Goal: Information Seeking & Learning: Learn about a topic

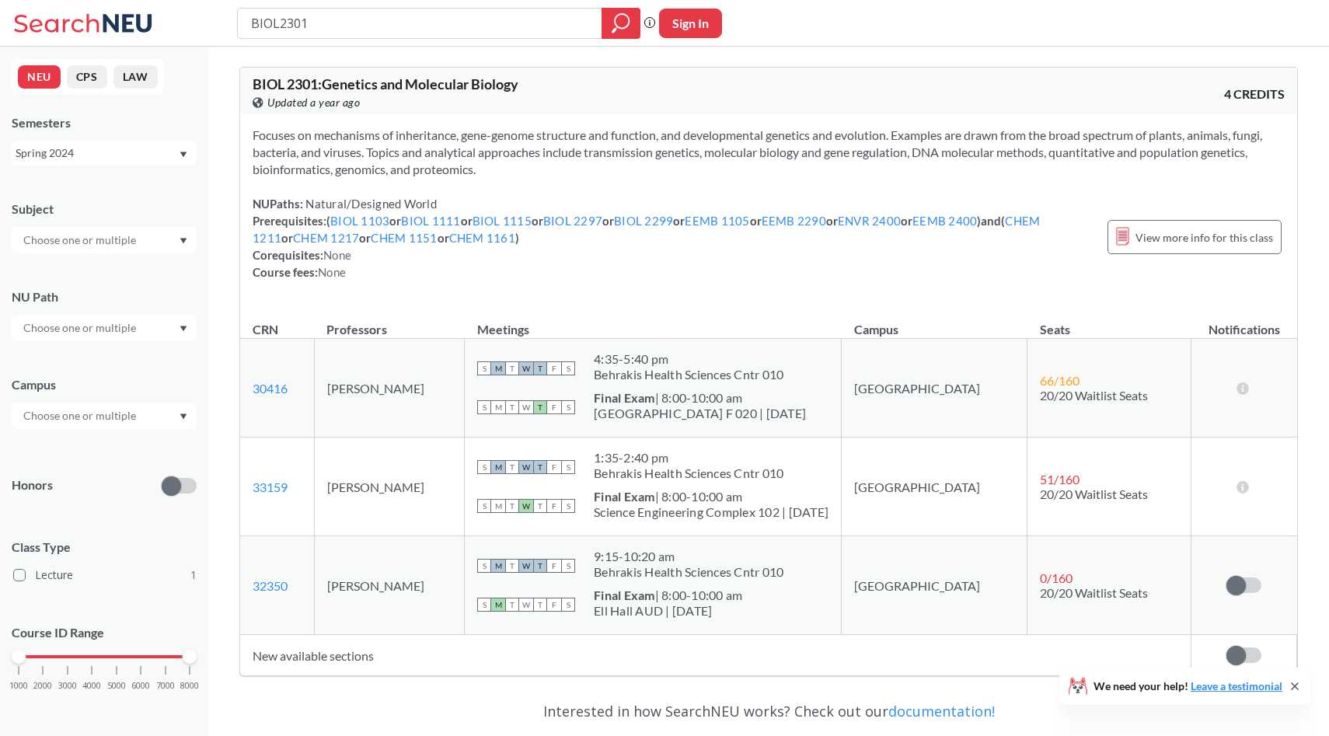
click at [109, 235] on input "text" at bounding box center [81, 240] width 131 height 19
click at [121, 162] on div "Spring 2024" at bounding box center [104, 153] width 185 height 25
click at [209, 175] on div "BIOL 2301 : Genetics and Molecular Biology View this course on Banner. Updated …" at bounding box center [768, 487] width 1121 height 880
click at [139, 224] on div "Subject" at bounding box center [104, 219] width 185 height 68
click at [129, 235] on input "text" at bounding box center [81, 240] width 131 height 19
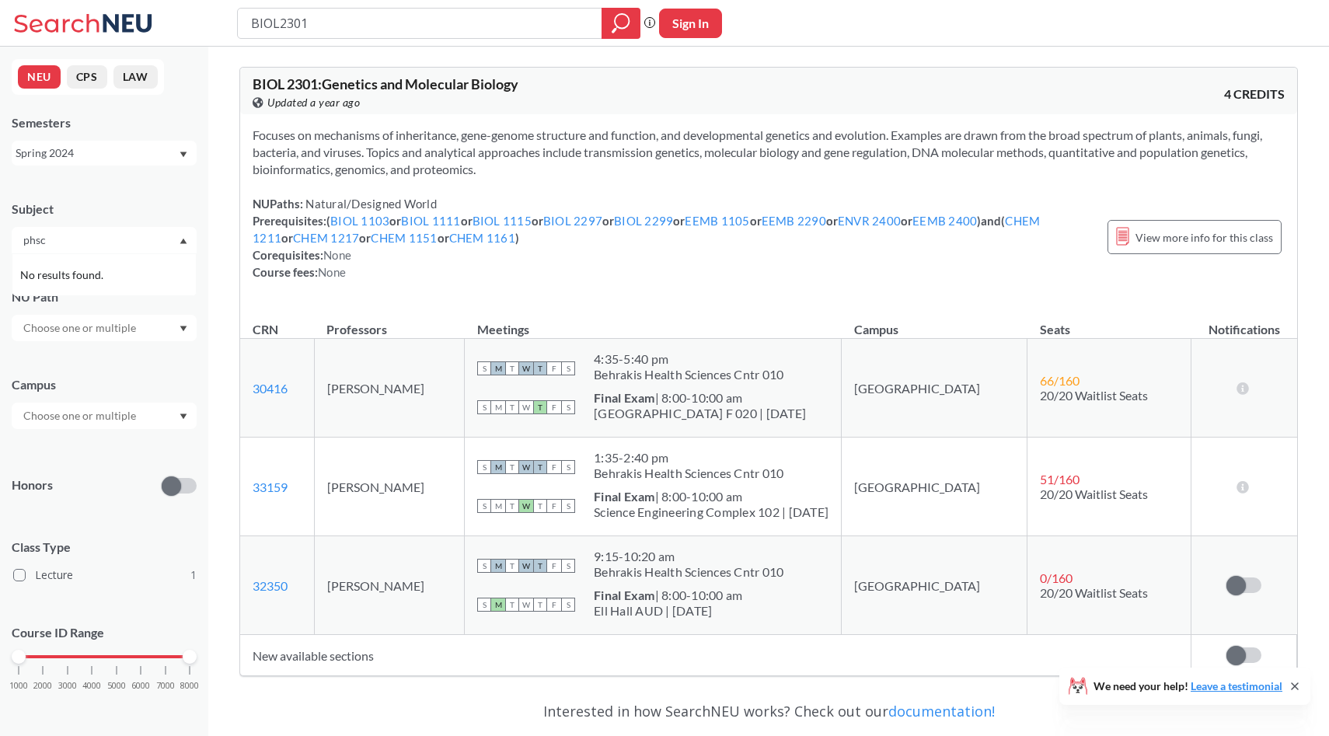
type input "phsc"
click at [124, 240] on input "phsc" at bounding box center [81, 240] width 131 height 19
type input "p"
click at [64, 257] on div "BIOL ( 1 ) Biology" at bounding box center [104, 274] width 185 height 43
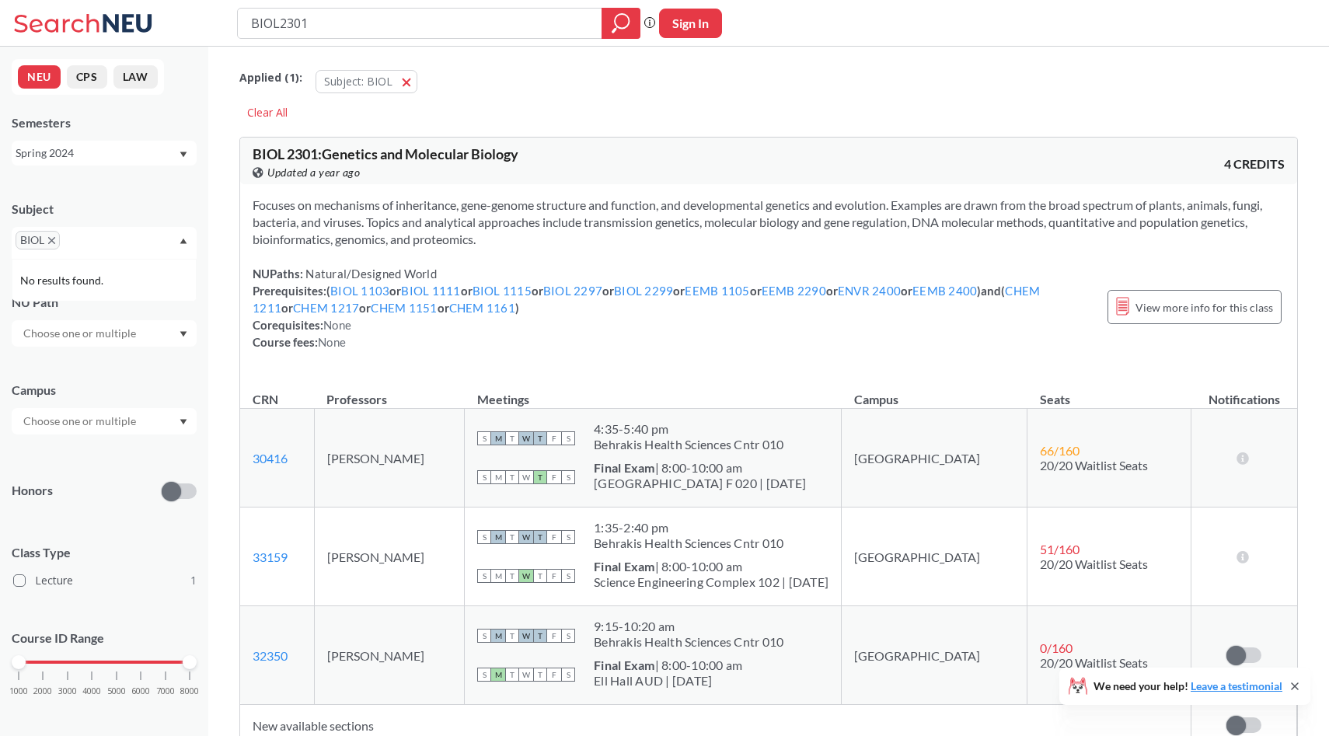
click at [55, 238] on span "BIOL" at bounding box center [38, 240] width 44 height 19
click at [54, 241] on icon "X to remove pill" at bounding box center [51, 240] width 7 height 7
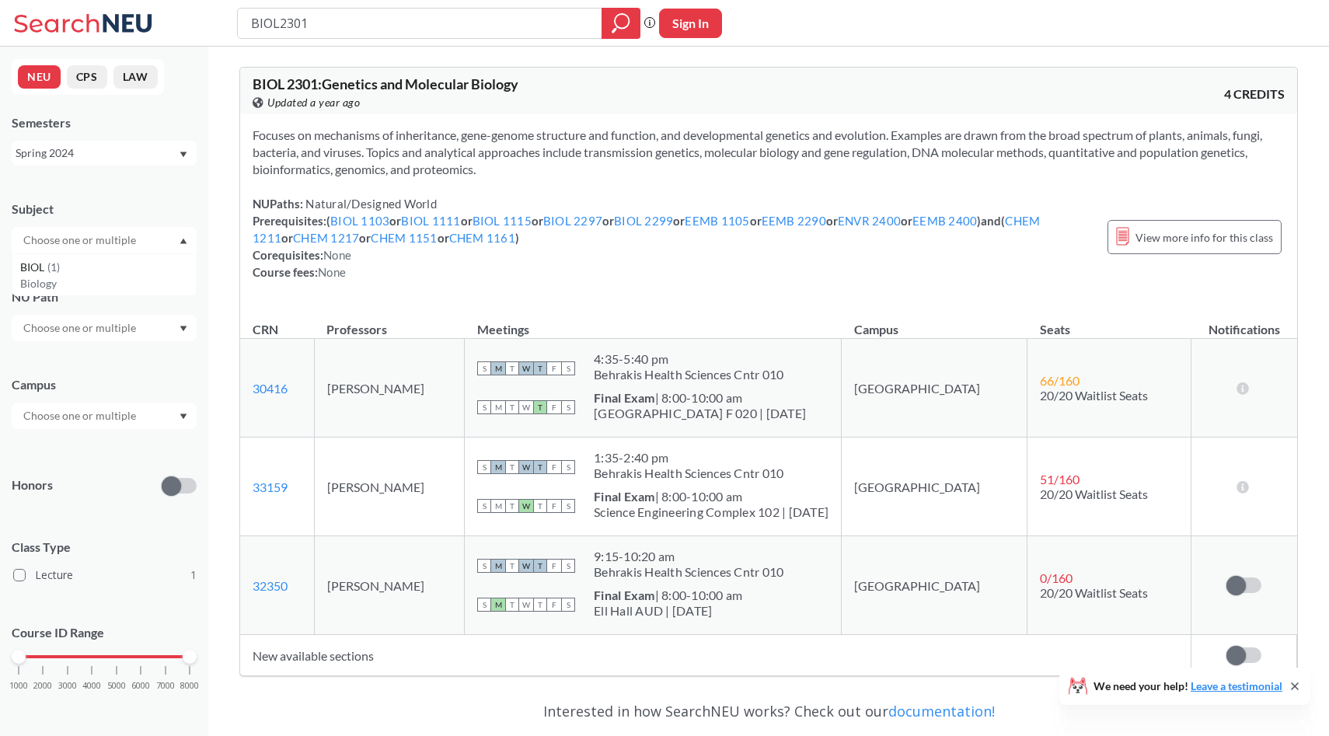
click at [54, 241] on input "text" at bounding box center [81, 240] width 131 height 19
type input "PHSC"
click at [168, 235] on div "PHSC" at bounding box center [104, 240] width 185 height 26
click at [169, 216] on div "Subject" at bounding box center [104, 208] width 185 height 17
click at [178, 202] on div "Subject" at bounding box center [104, 208] width 185 height 17
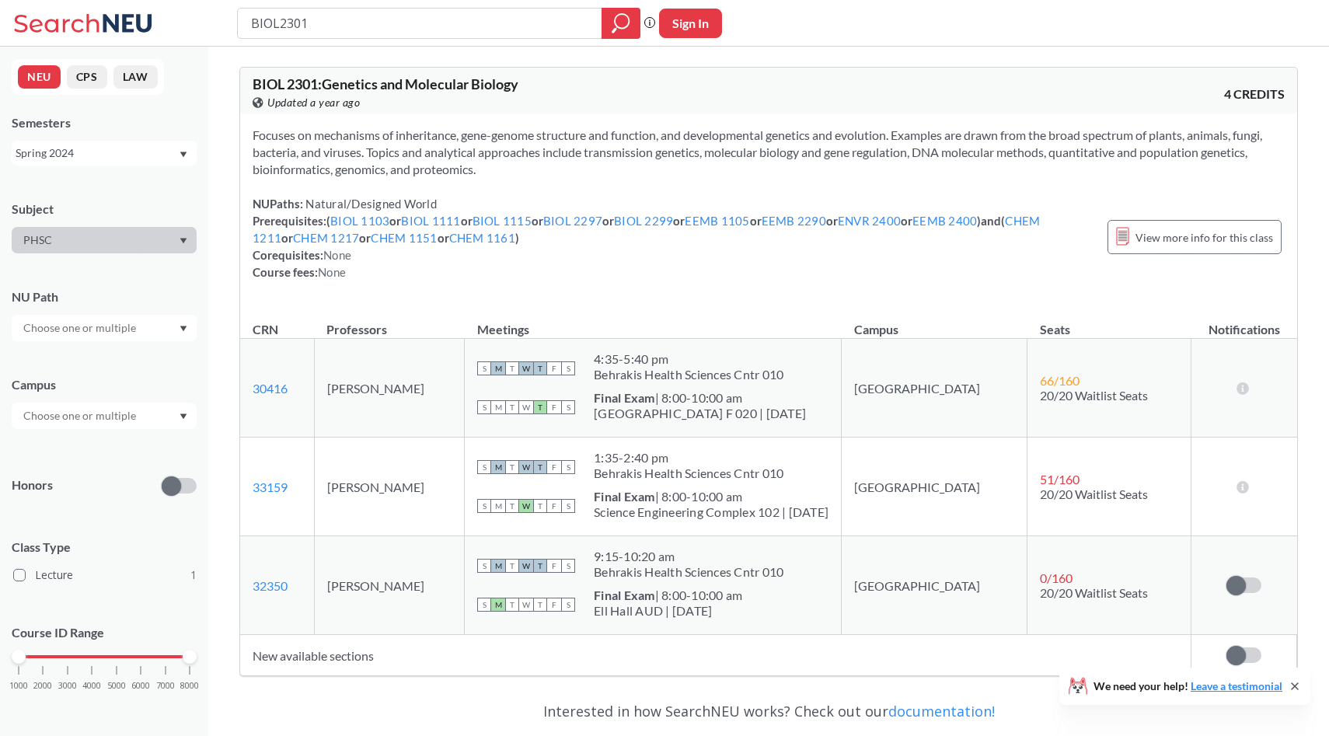
click at [375, 9] on div "BIOL2301" at bounding box center [438, 23] width 403 height 31
click at [365, 24] on input "BIOL2301" at bounding box center [419, 23] width 341 height 26
type input "PHSC3411"
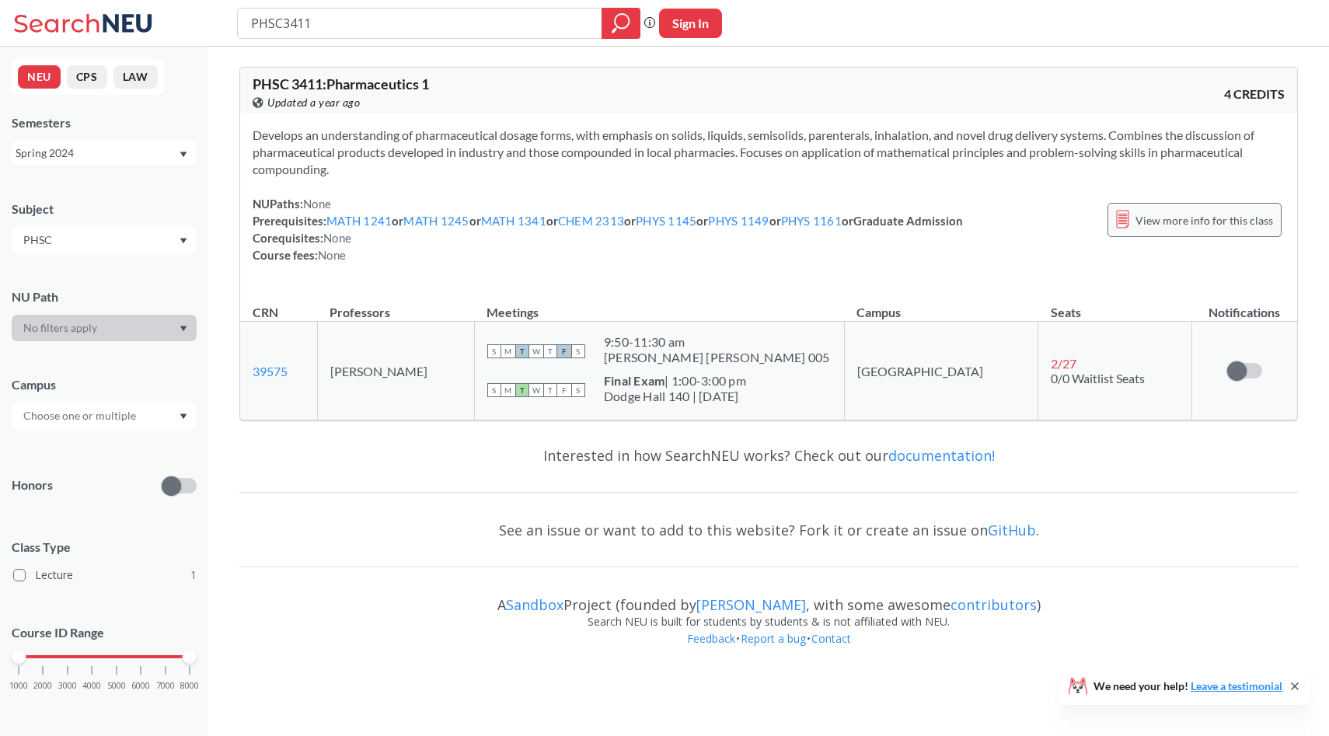
click at [1209, 219] on span "View more info for this class" at bounding box center [1204, 220] width 138 height 19
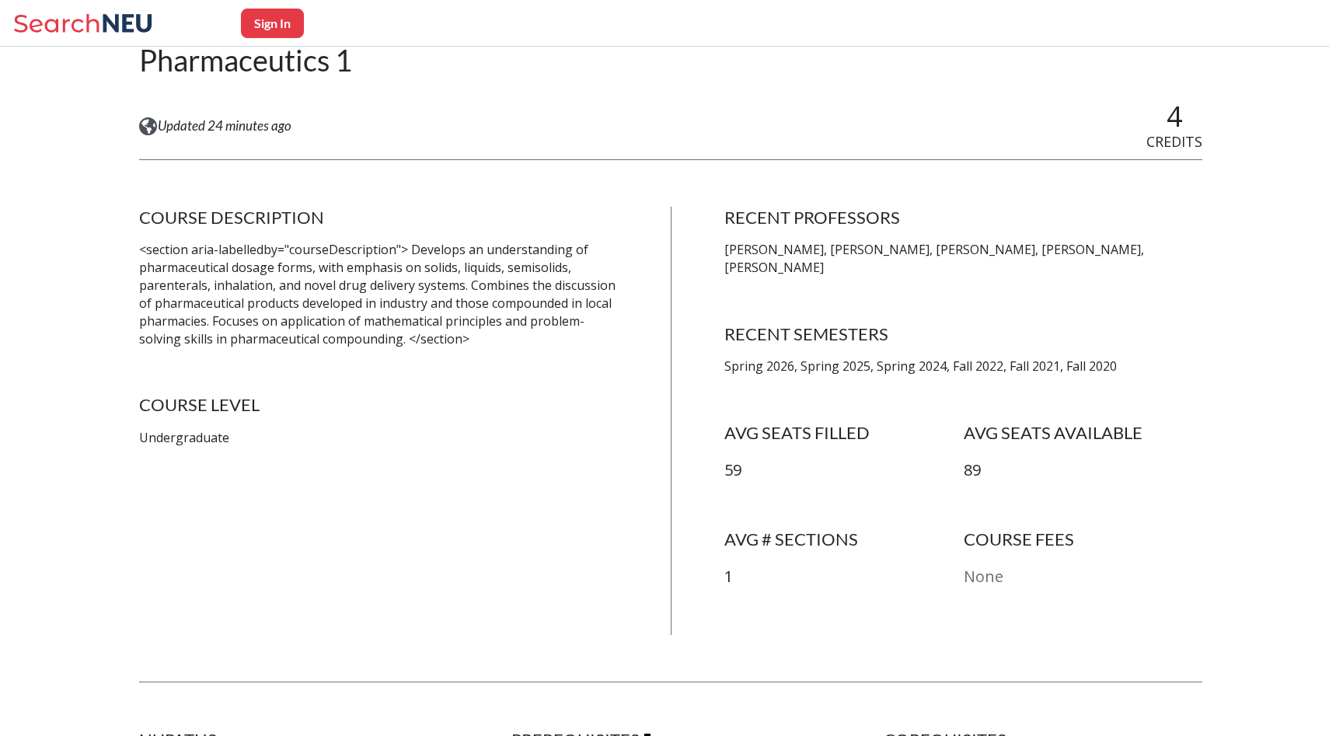
scroll to position [175, 0]
